Goal: Transaction & Acquisition: Purchase product/service

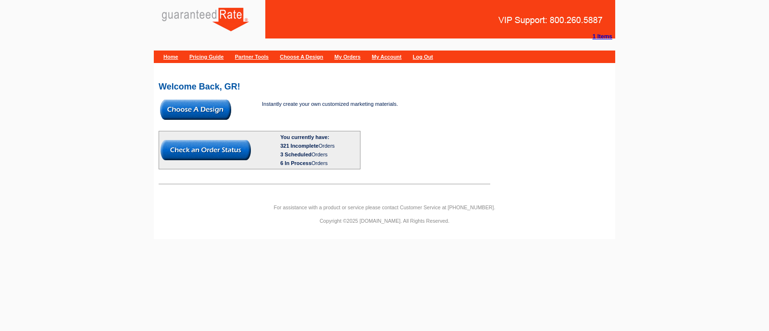
click at [204, 108] on img at bounding box center [195, 109] width 71 height 20
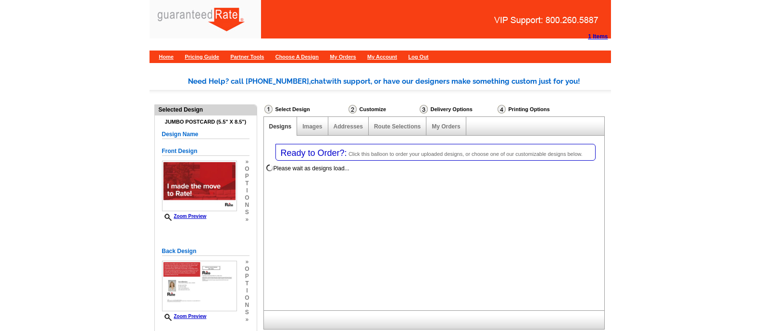
select select "1"
select select "2"
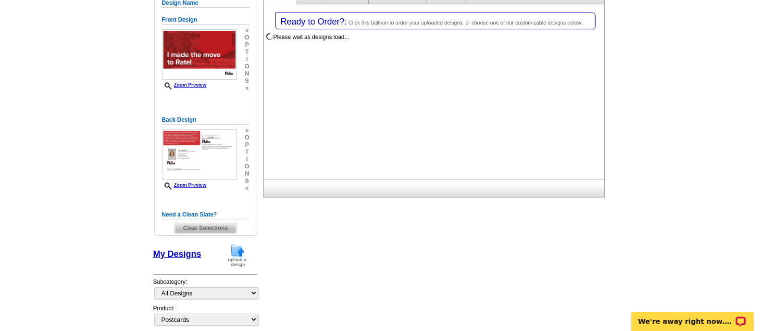
scroll to position [135, 0]
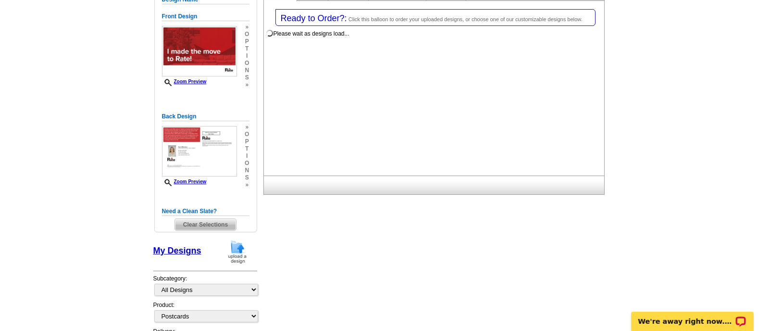
click at [216, 227] on span "Clear Selections" at bounding box center [205, 225] width 61 height 12
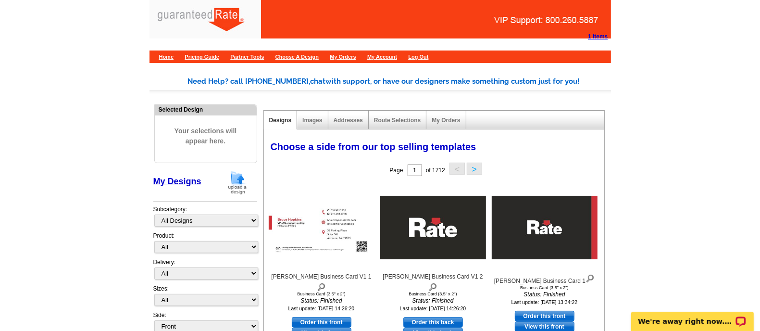
click at [235, 174] on img at bounding box center [237, 182] width 25 height 25
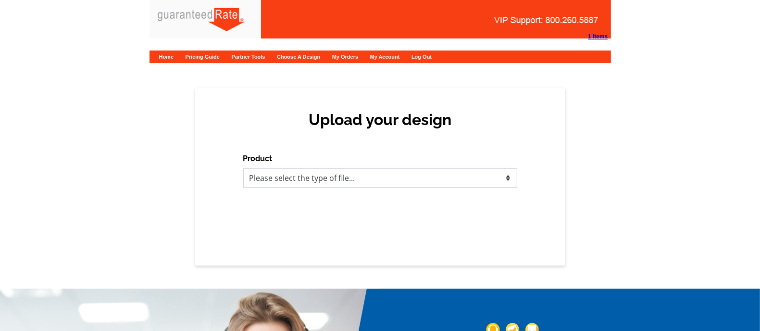
click at [313, 177] on select "Please select the type of file... Postcards Calendars Business Cards Letters an…" at bounding box center [380, 177] width 274 height 19
select select "3"
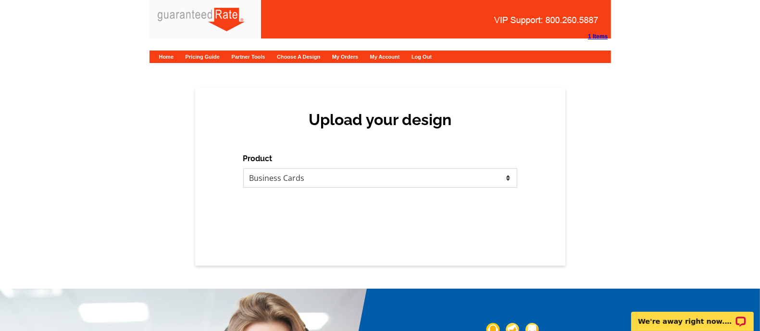
click at [243, 168] on select "Please select the type of file... Postcards Calendars Business Cards Letters an…" at bounding box center [380, 177] width 274 height 19
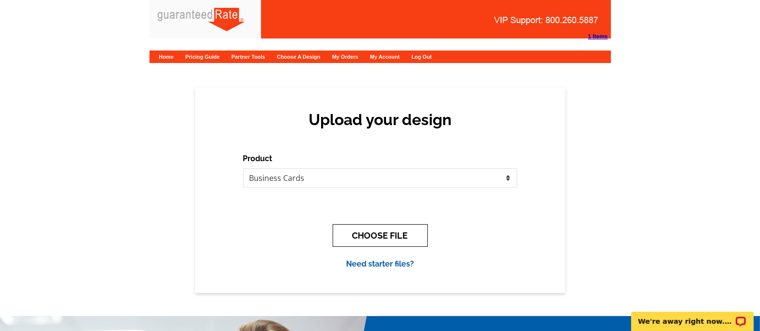
click at [362, 241] on button "CHOOSE FILE" at bounding box center [380, 235] width 95 height 23
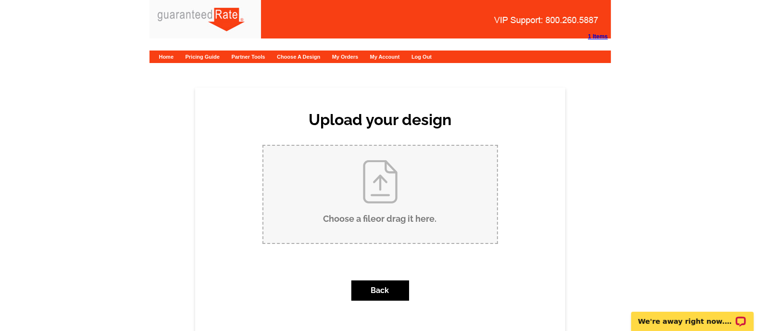
click at [371, 226] on input "Choose a file or drag it here ." at bounding box center [380, 194] width 234 height 97
type input "C:\fakepath\S.Carter Biz cards.pdf"
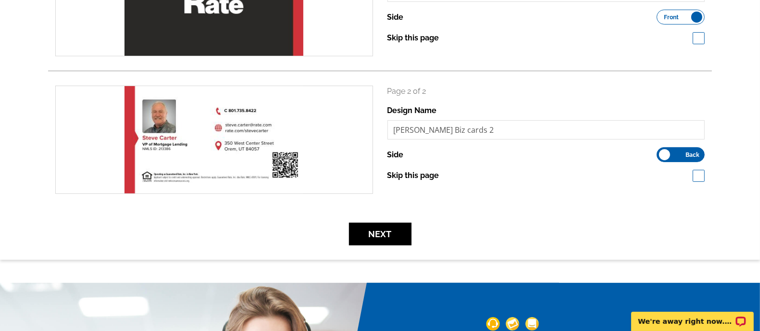
scroll to position [211, 0]
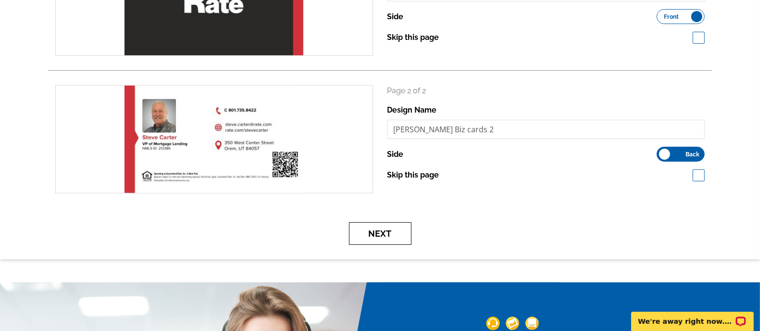
click at [366, 232] on button "Next" at bounding box center [380, 233] width 62 height 23
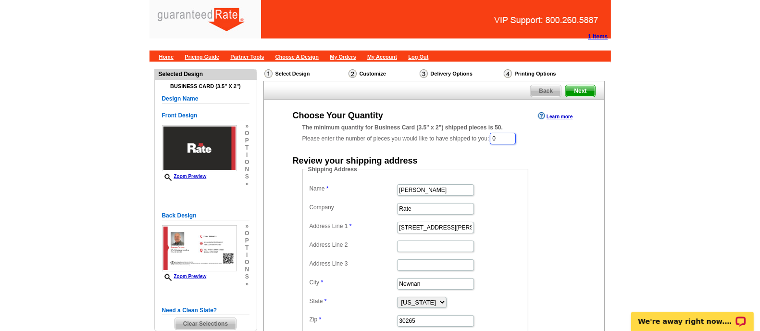
click at [497, 138] on input "0" at bounding box center [503, 139] width 26 height 12
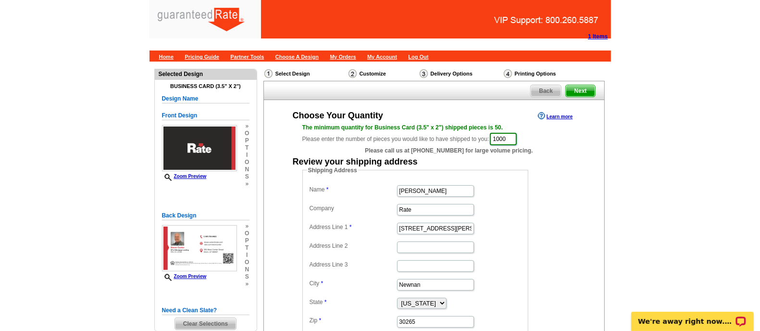
type input "1000"
click at [439, 192] on input "[PERSON_NAME]" at bounding box center [435, 191] width 77 height 12
type input "[PERSON_NAME]"
